Goal: Task Accomplishment & Management: Manage account settings

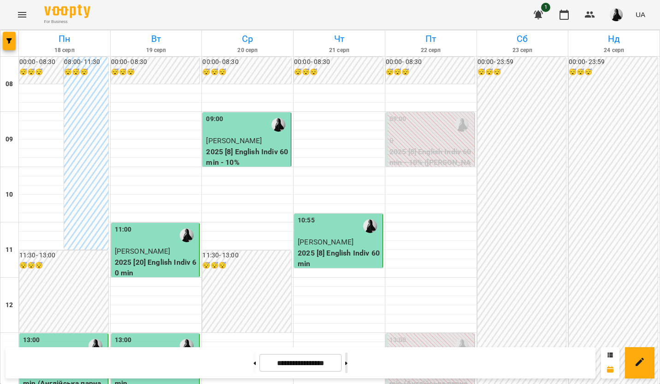
click at [347, 367] on button at bounding box center [346, 363] width 2 height 20
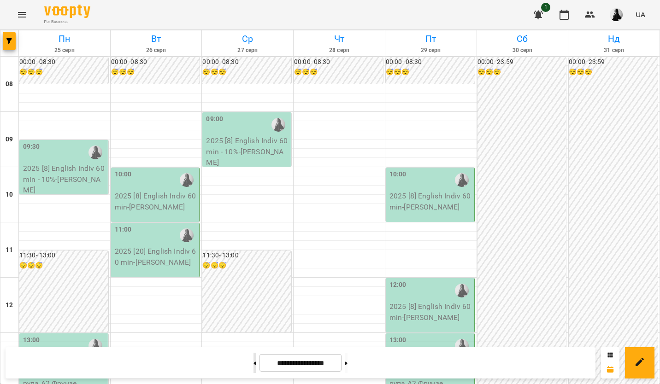
click at [254, 364] on icon at bounding box center [255, 363] width 2 height 3
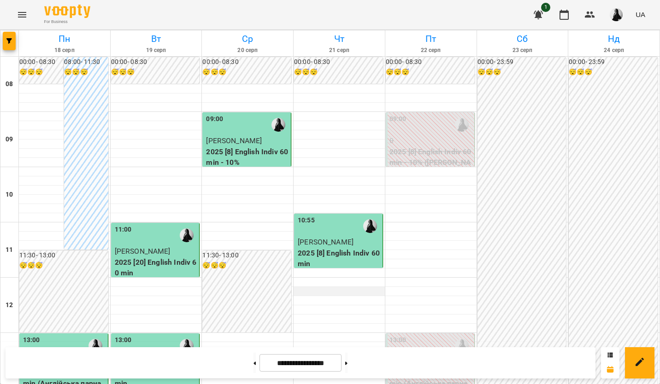
scroll to position [184, 0]
click at [253, 365] on button at bounding box center [254, 363] width 2 height 20
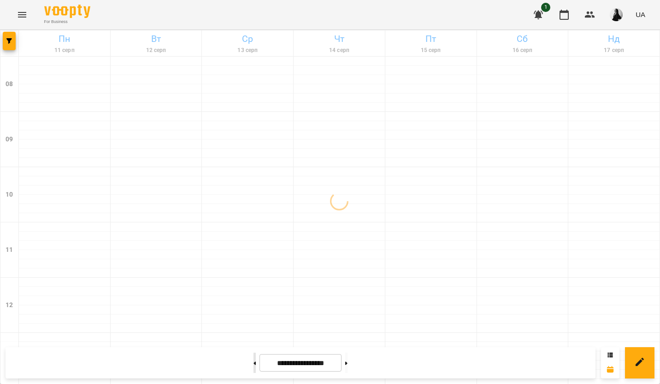
click at [253, 365] on button at bounding box center [254, 363] width 2 height 20
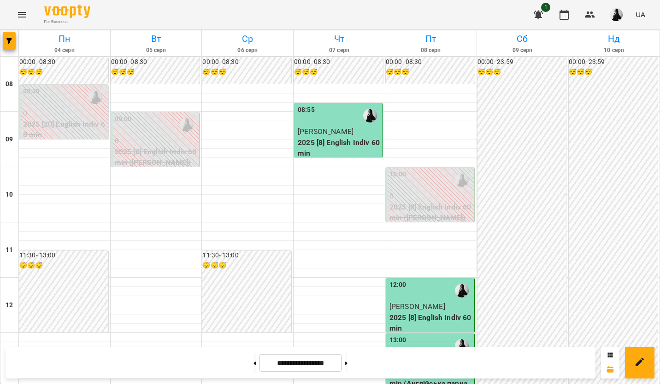
scroll to position [230, 0]
click at [347, 369] on button at bounding box center [346, 363] width 2 height 20
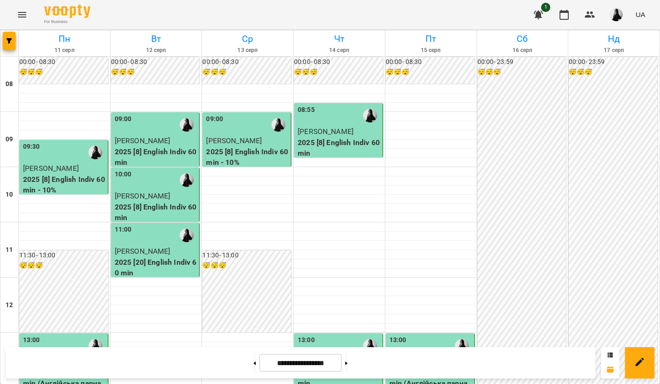
scroll to position [0, 0]
click at [347, 366] on button at bounding box center [346, 363] width 2 height 20
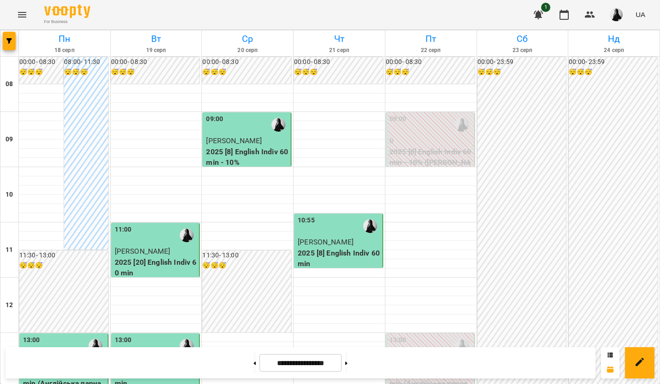
scroll to position [230, 0]
click at [347, 359] on button at bounding box center [346, 363] width 2 height 20
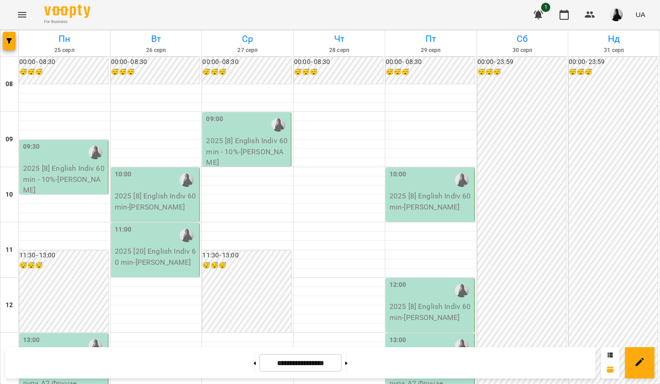
scroll to position [4, 0]
click at [616, 18] on img "button" at bounding box center [615, 14] width 13 height 13
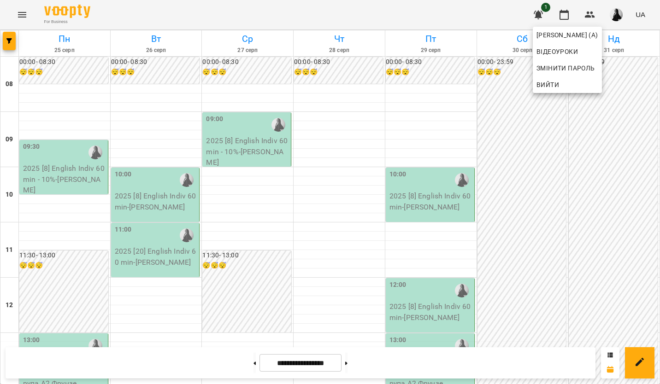
click at [513, 210] on div at bounding box center [330, 192] width 660 height 384
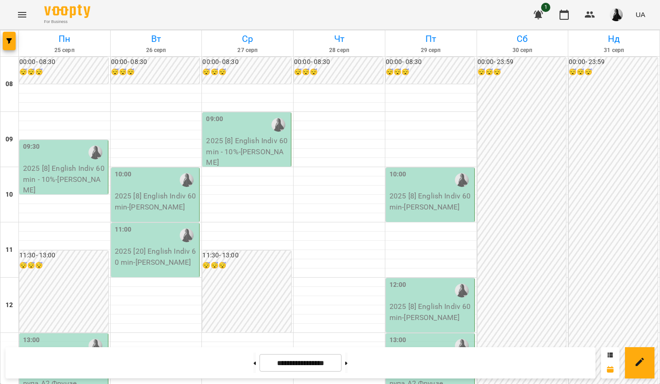
scroll to position [0, 0]
click at [253, 359] on button at bounding box center [254, 363] width 2 height 20
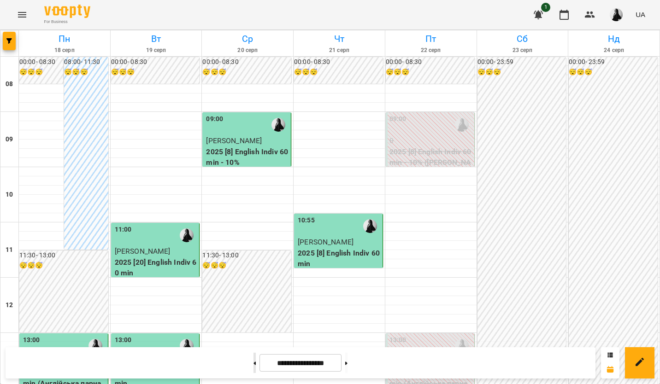
click at [253, 371] on button at bounding box center [254, 363] width 2 height 20
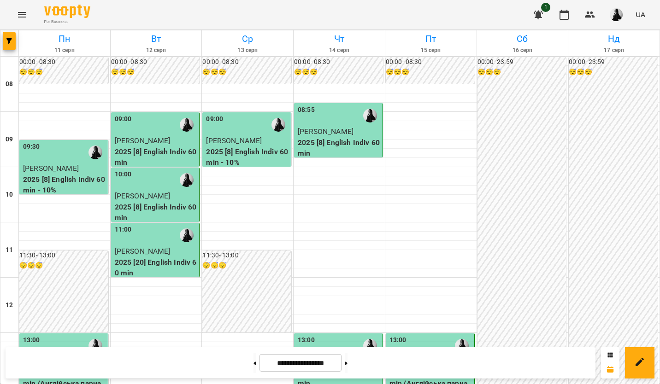
scroll to position [184, 0]
click at [253, 369] on button at bounding box center [254, 363] width 2 height 20
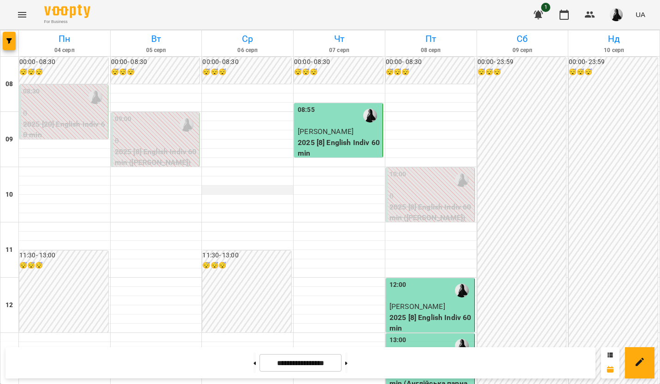
scroll to position [0, 0]
click at [347, 361] on button at bounding box center [346, 363] width 2 height 20
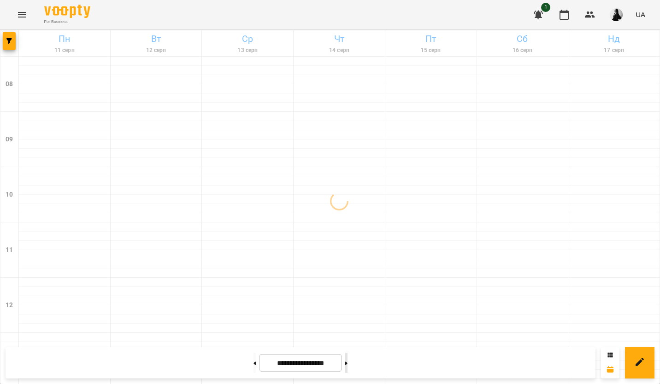
click at [347, 361] on button at bounding box center [346, 363] width 2 height 20
type input "**********"
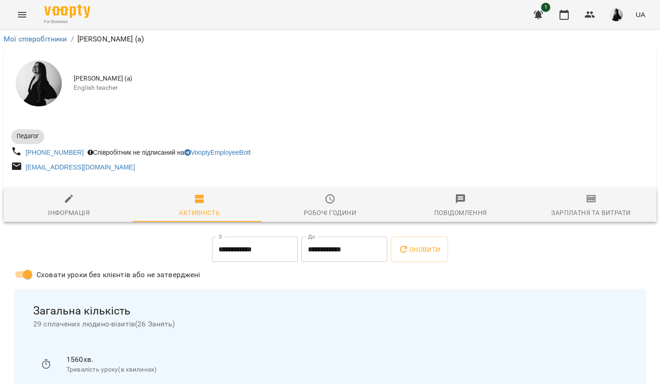
click at [602, 200] on span "Зарплатня та Витрати" at bounding box center [590, 205] width 119 height 25
